Goal: Information Seeking & Learning: Learn about a topic

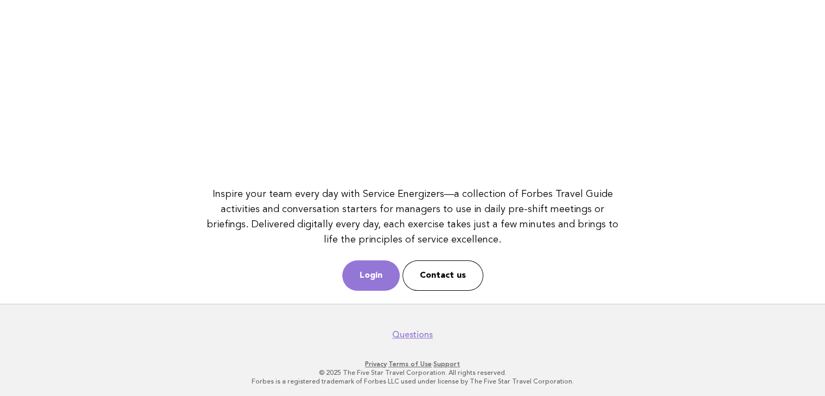
scroll to position [140, 0]
click at [377, 274] on link "Login" at bounding box center [370, 274] width 57 height 30
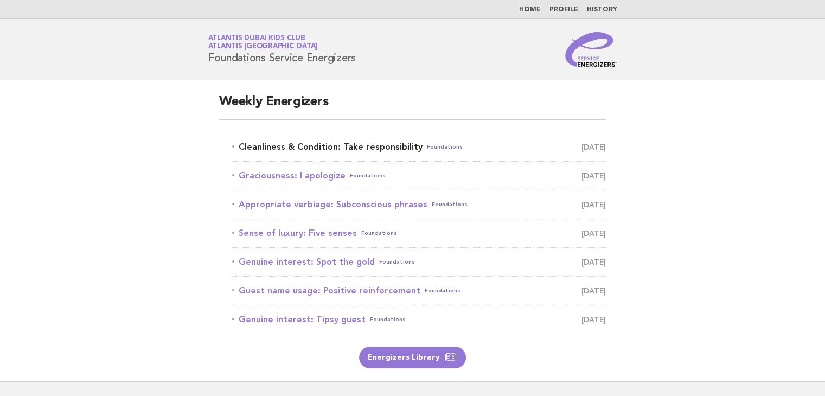
click at [377, 142] on link "Cleanliness & Condition: Take responsibility Foundations [DATE]" at bounding box center [419, 146] width 374 height 15
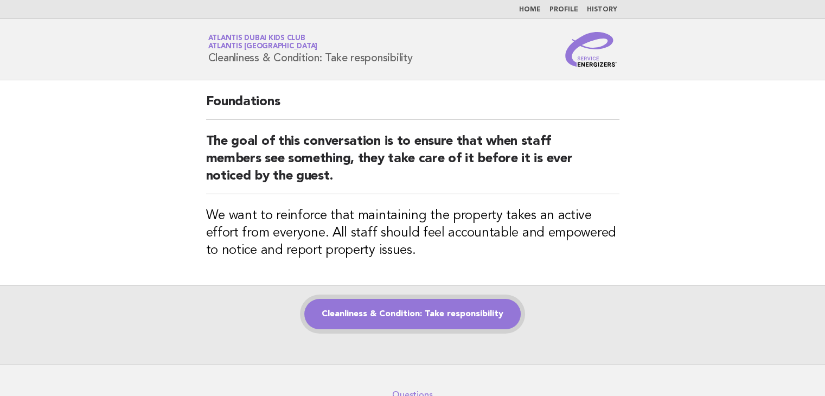
click at [429, 312] on link "Cleanliness & Condition: Take responsibility" at bounding box center [412, 314] width 216 height 30
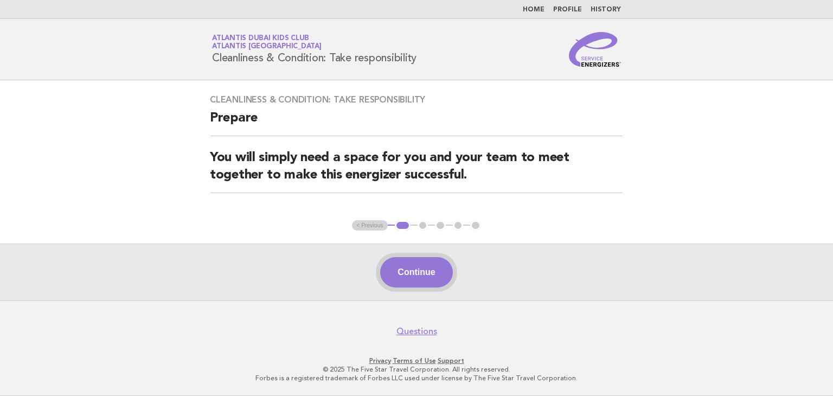
click at [404, 278] on button "Continue" at bounding box center [416, 272] width 72 height 30
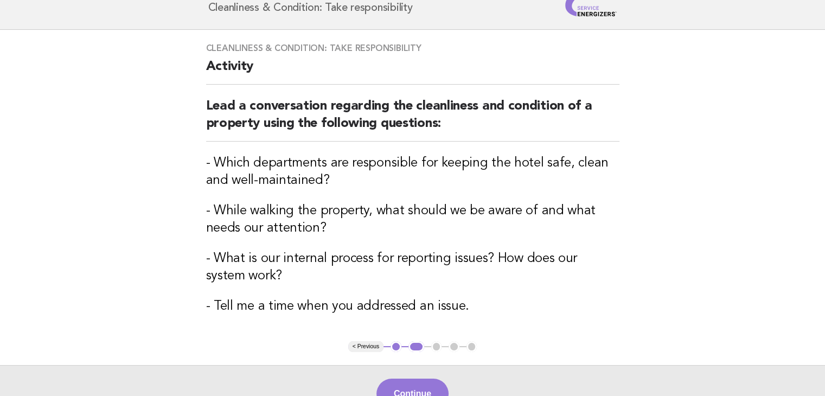
scroll to position [108, 0]
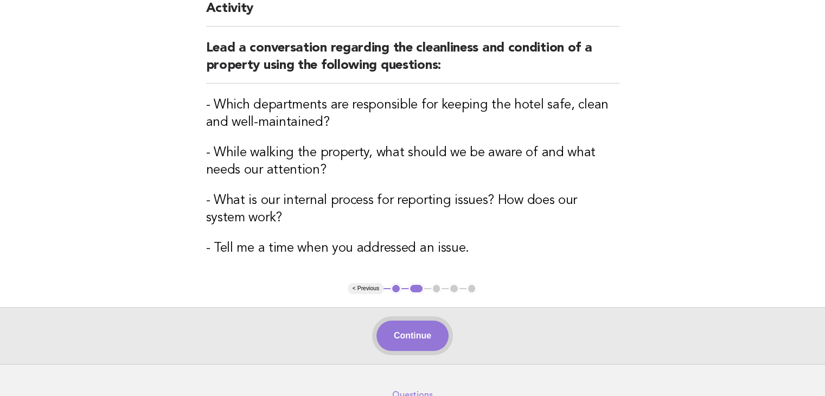
click at [416, 336] on button "Continue" at bounding box center [412, 335] width 72 height 30
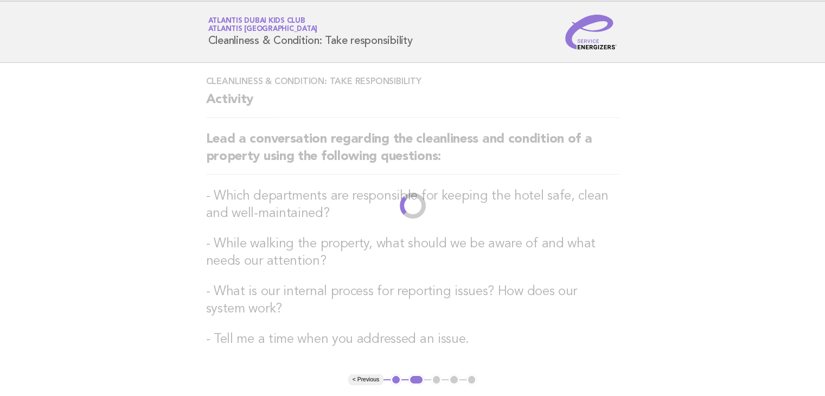
scroll to position [0, 0]
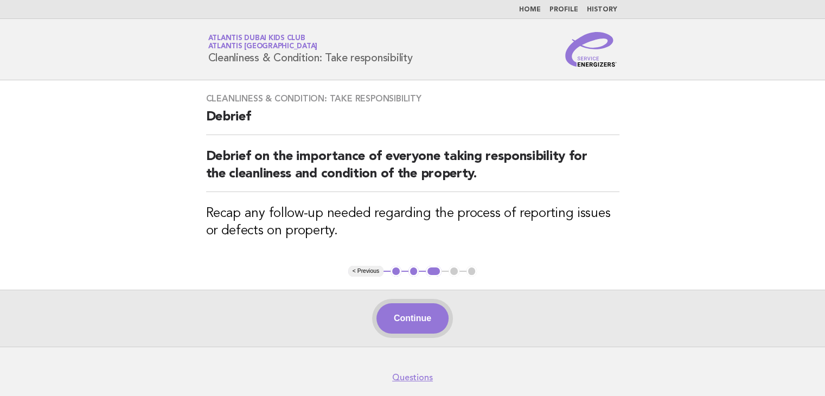
click at [435, 317] on button "Continue" at bounding box center [412, 318] width 72 height 30
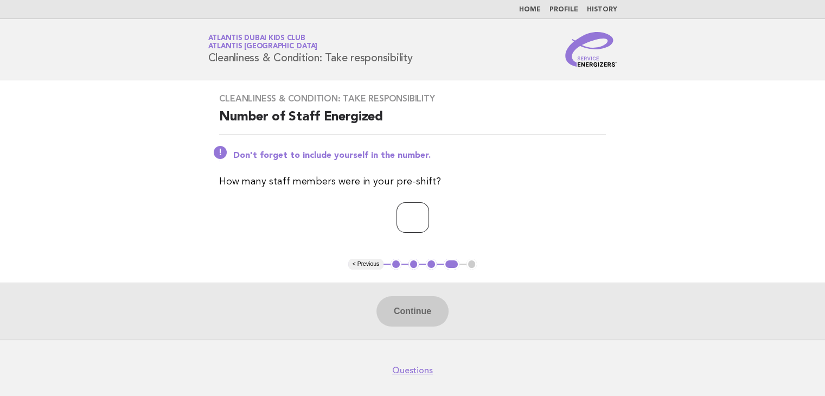
click at [400, 220] on input "number" at bounding box center [412, 217] width 33 height 30
type input "*"
click at [426, 305] on button "Continue" at bounding box center [412, 311] width 72 height 30
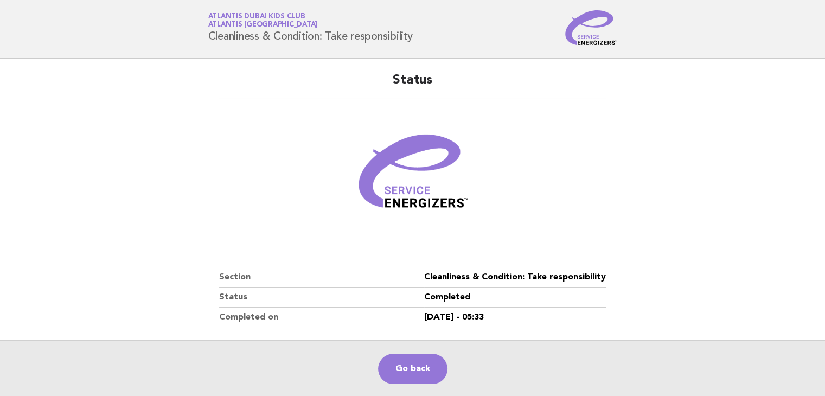
scroll to position [54, 0]
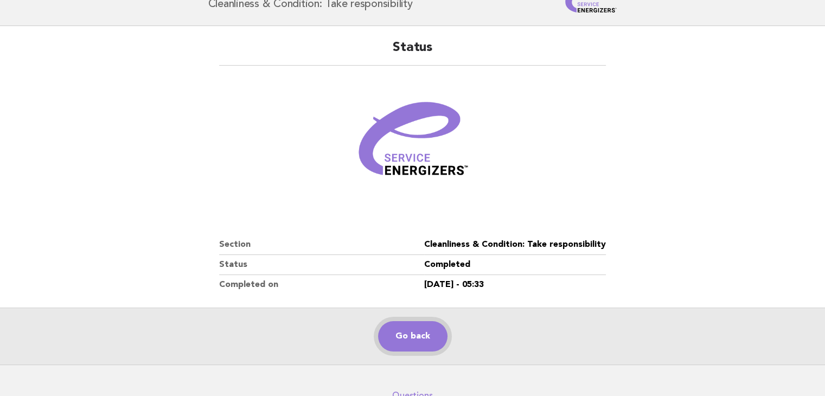
click at [396, 336] on link "Go back" at bounding box center [412, 336] width 69 height 30
